Goal: Task Accomplishment & Management: Manage account settings

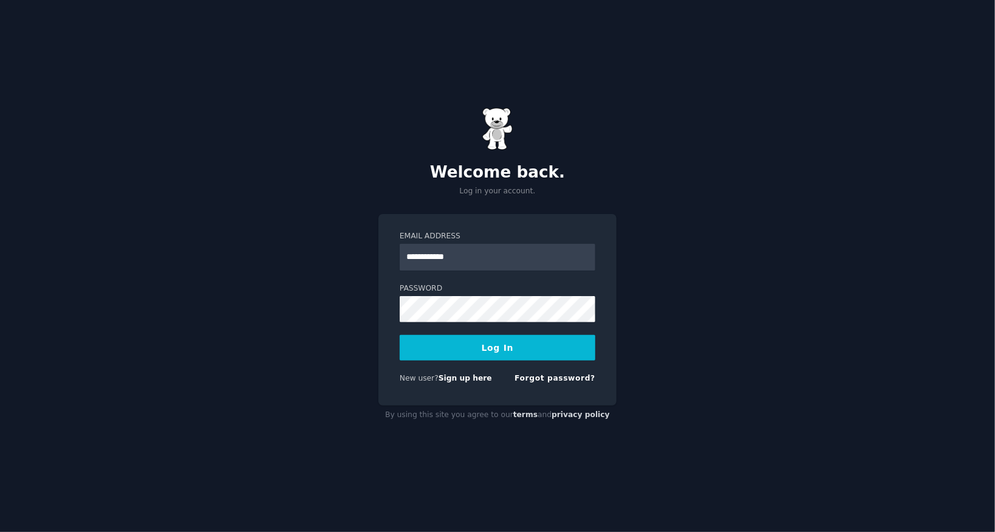
type input "**********"
click at [400, 335] on button "Log In" at bounding box center [498, 348] width 196 height 26
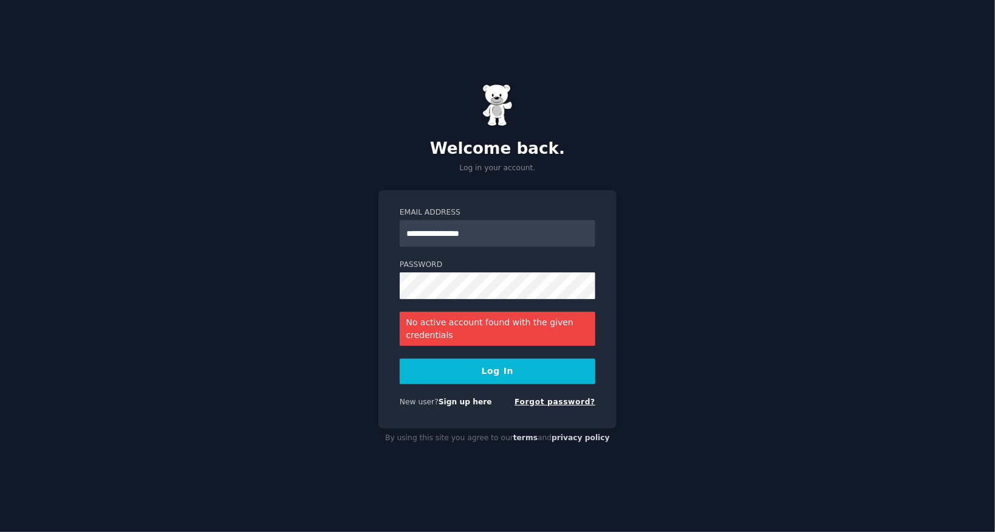
click at [550, 404] on link "Forgot password?" at bounding box center [555, 401] width 81 height 9
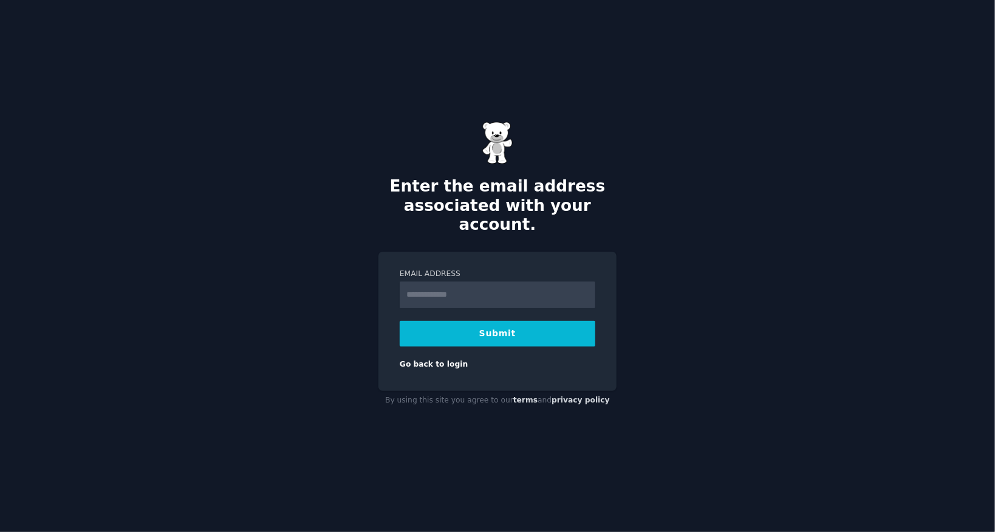
type input "**********"
click at [483, 323] on button "Submit" at bounding box center [498, 334] width 196 height 26
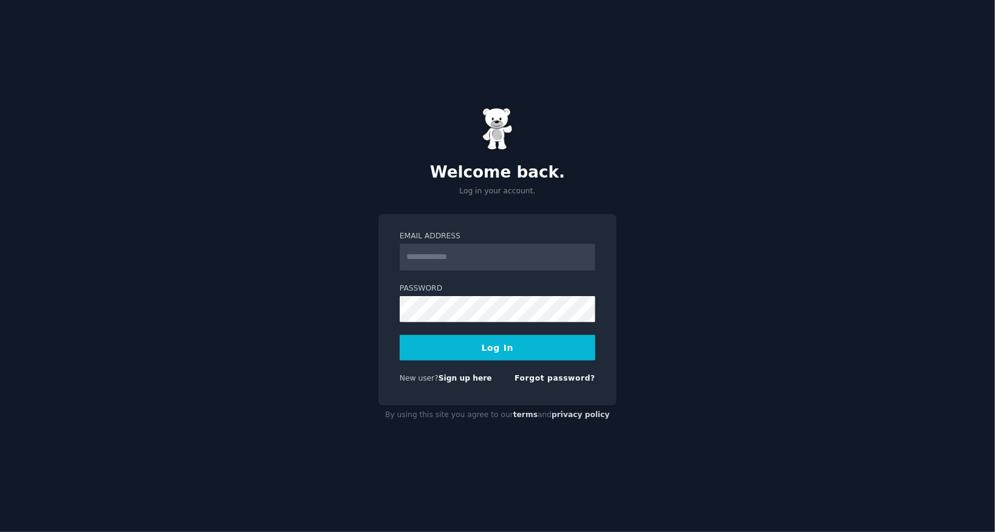
click at [479, 262] on input "Email Address" at bounding box center [498, 257] width 196 height 27
click at [476, 264] on input "Email Address" at bounding box center [498, 257] width 196 height 27
type input "**********"
click at [400, 335] on button "Log In" at bounding box center [498, 348] width 196 height 26
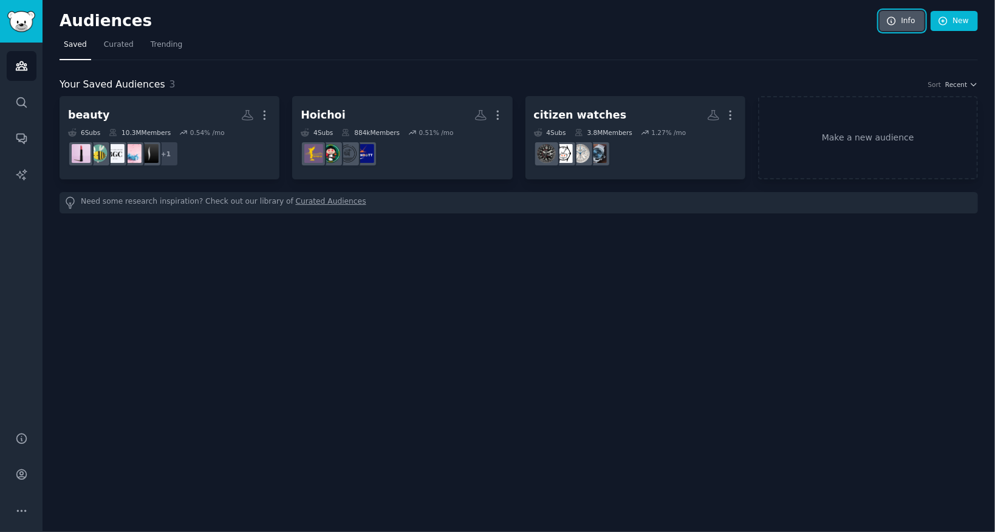
click at [918, 20] on link "Info" at bounding box center [902, 21] width 45 height 21
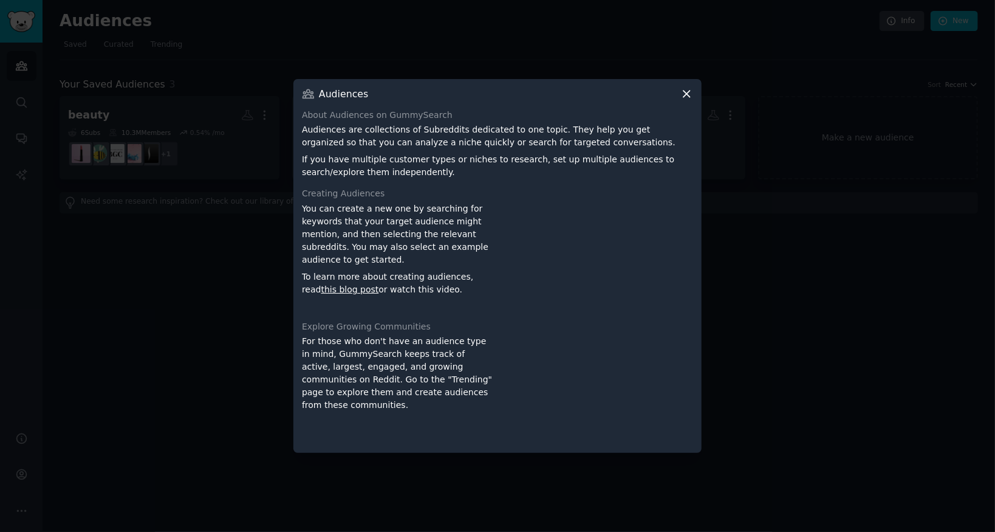
click at [686, 95] on icon at bounding box center [686, 93] width 13 height 13
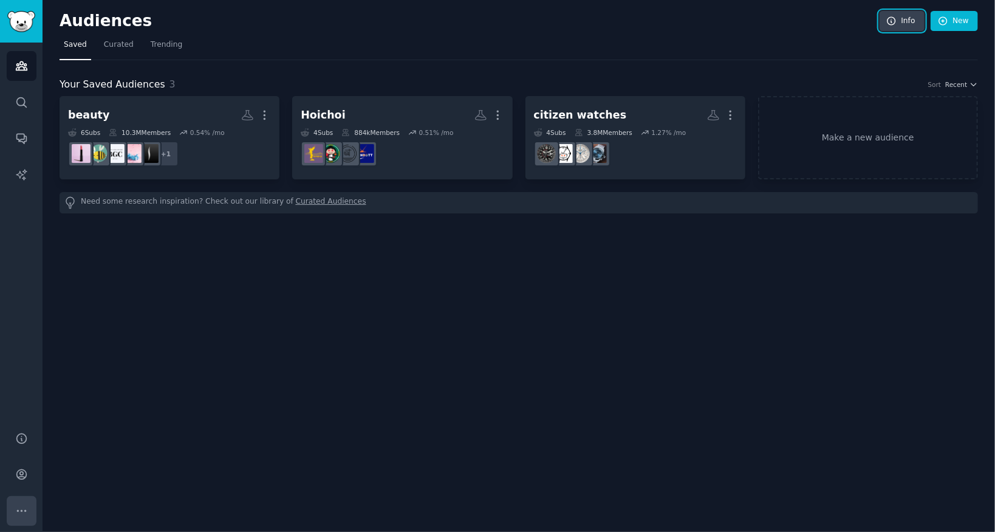
click at [27, 509] on icon "Sidebar" at bounding box center [21, 510] width 13 height 13
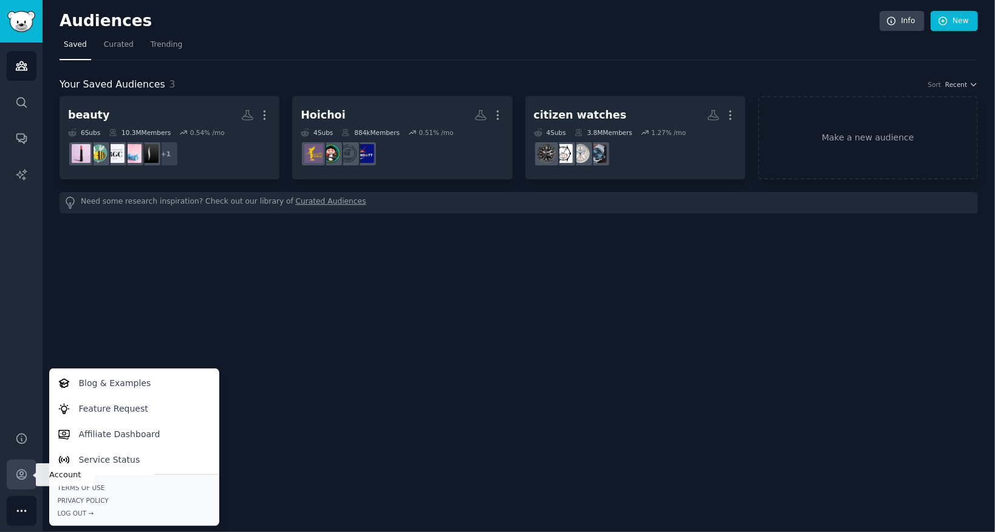
click at [22, 478] on icon "Sidebar" at bounding box center [21, 474] width 13 height 13
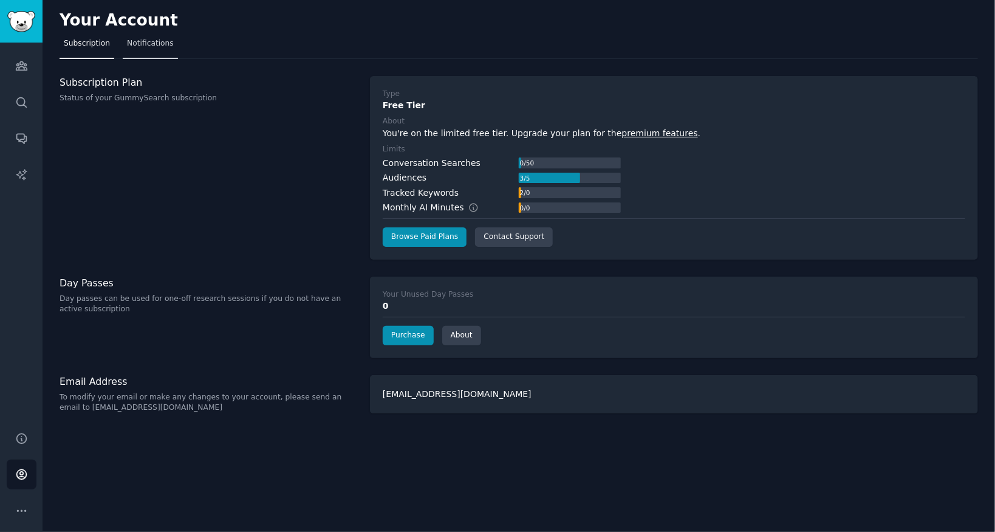
click at [149, 43] on span "Notifications" at bounding box center [150, 43] width 47 height 11
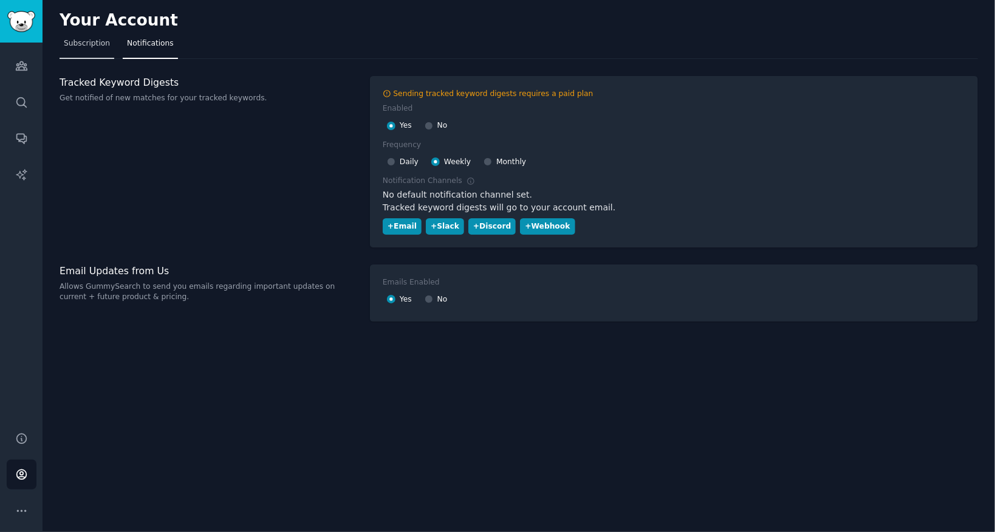
click at [96, 42] on span "Subscription" at bounding box center [87, 43] width 46 height 11
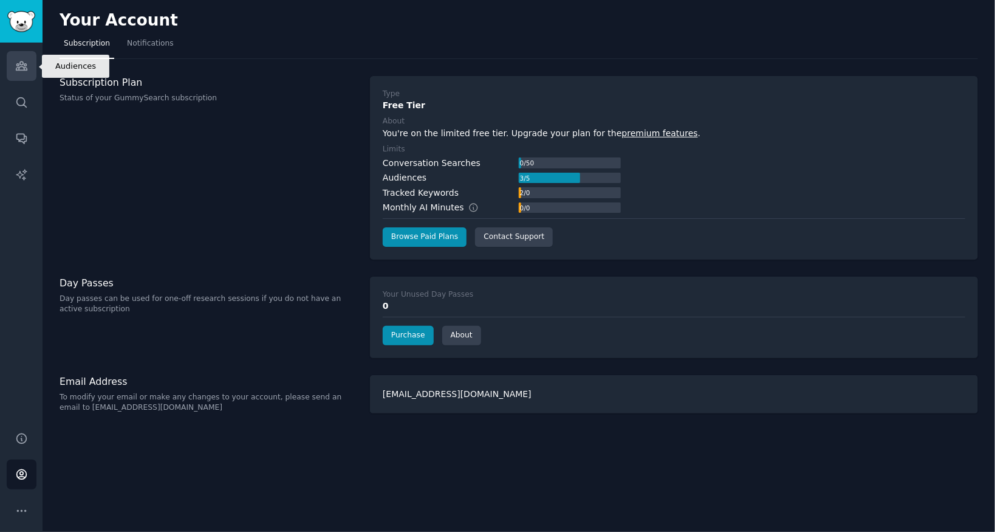
click at [27, 72] on link "Audiences" at bounding box center [22, 66] width 30 height 30
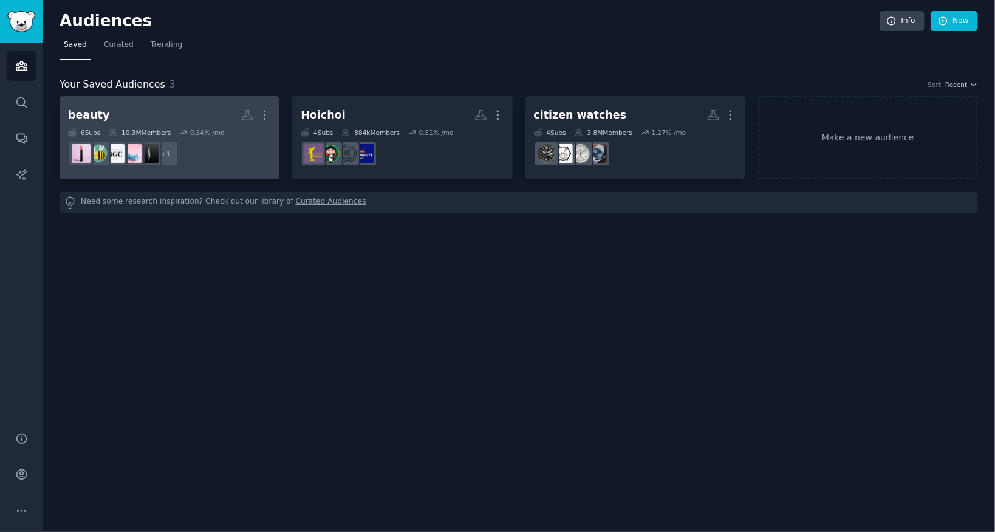
click at [101, 119] on div "beauty" at bounding box center [88, 115] width 41 height 15
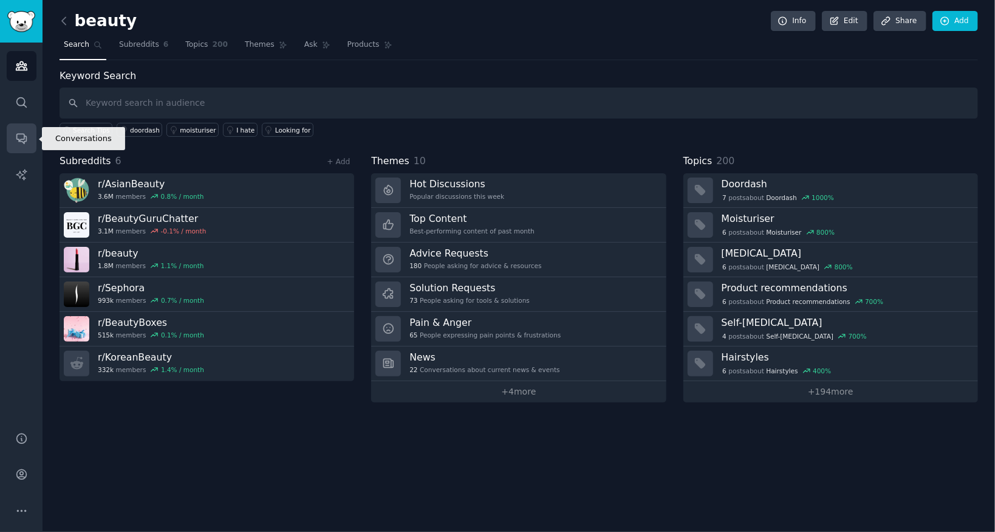
click at [21, 141] on icon "Sidebar" at bounding box center [21, 139] width 10 height 10
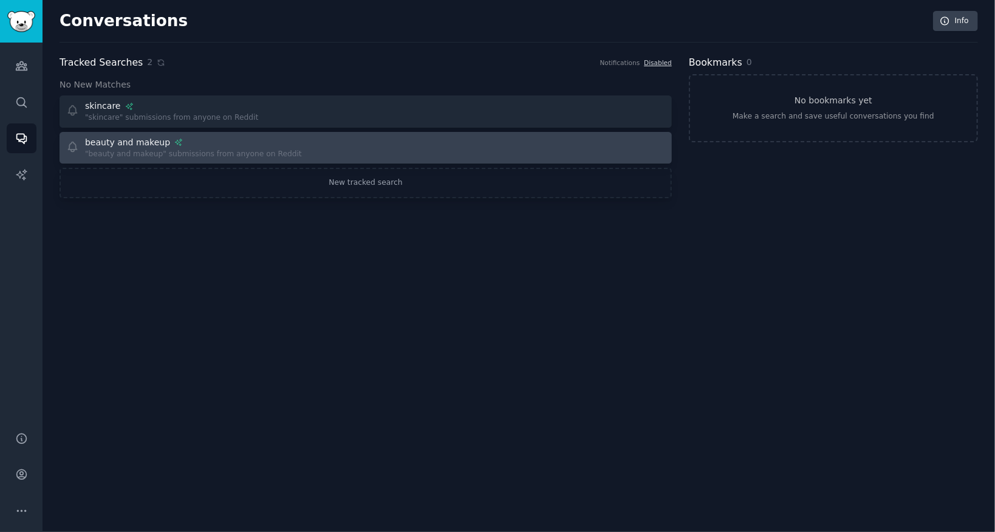
click at [208, 153] on div ""beauty and makeup" submissions from anyone on Reddit" at bounding box center [193, 154] width 217 height 11
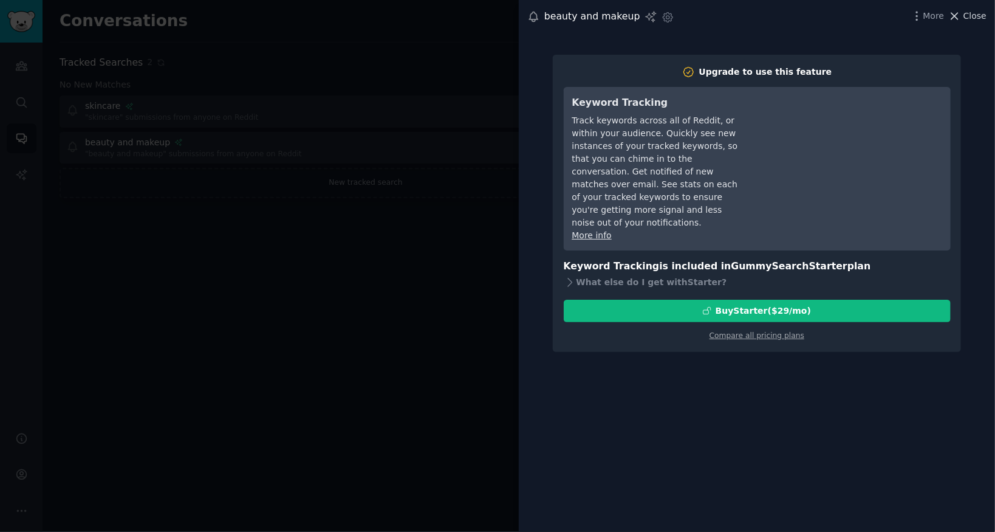
click at [966, 13] on span "Close" at bounding box center [975, 16] width 23 height 13
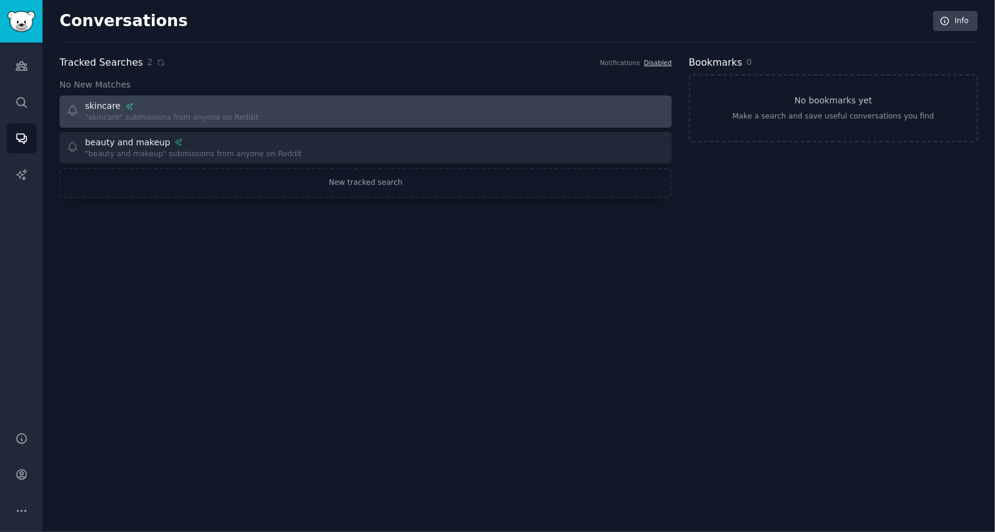
click at [179, 110] on div "Include: commerce experience Exclude: N/A skincare" at bounding box center [171, 106] width 173 height 13
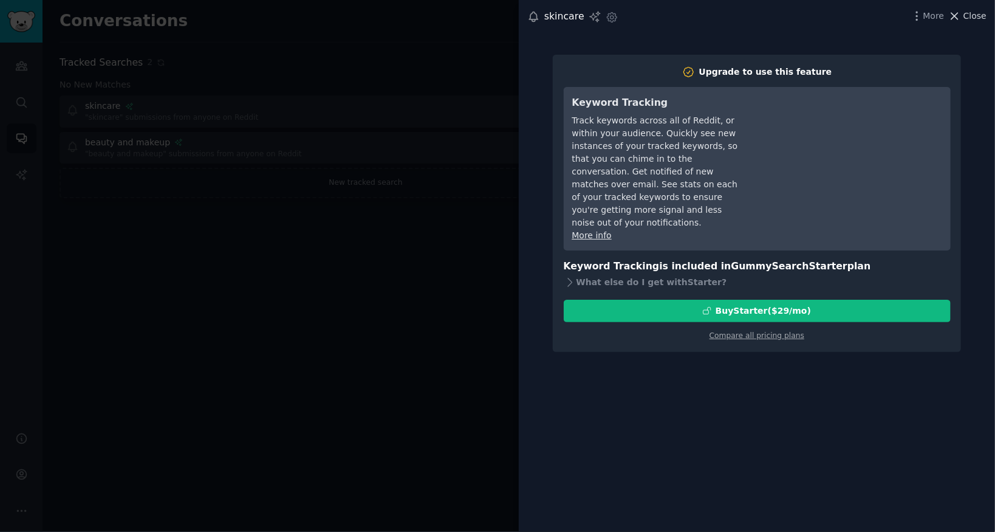
click at [970, 18] on span "Close" at bounding box center [975, 16] width 23 height 13
